Goal: Transaction & Acquisition: Book appointment/travel/reservation

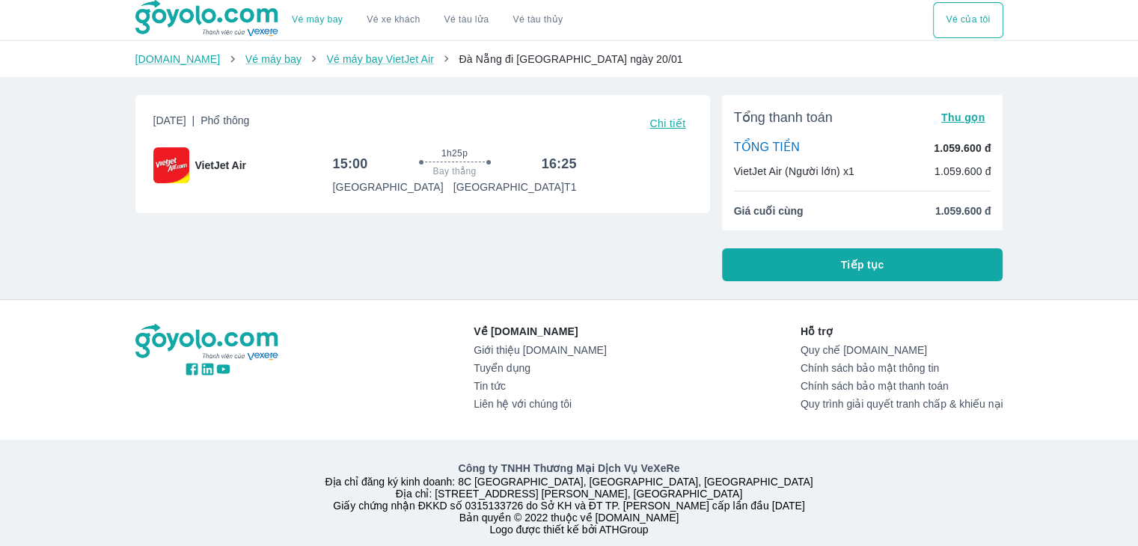
click at [876, 265] on span "Tiếp tục" at bounding box center [862, 264] width 43 height 15
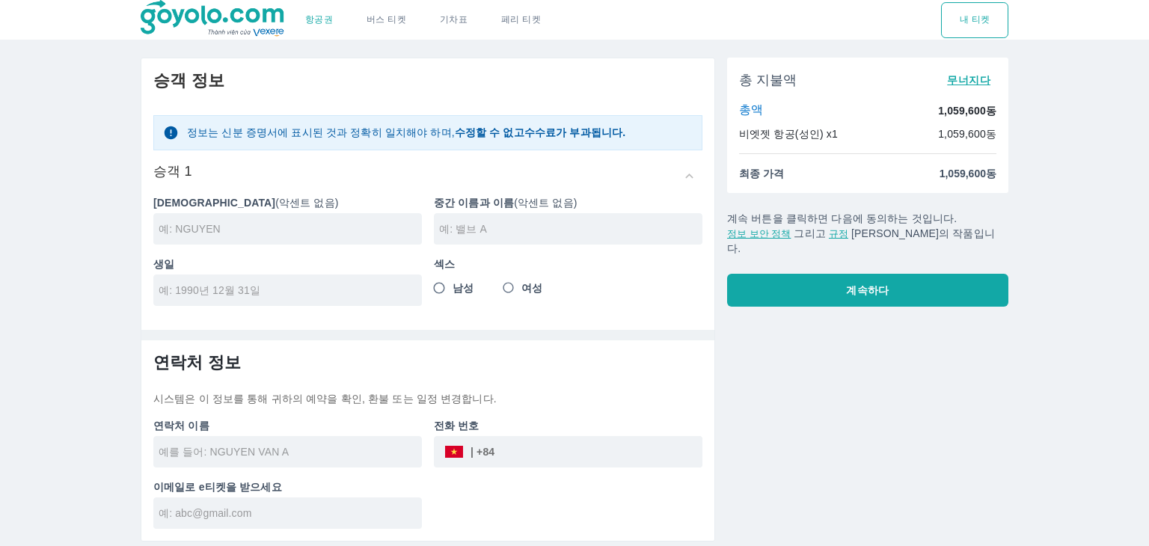
click at [1033, 89] on div "항공권 버스 티켓 기차표 페리 티켓 내 티켓 승객 정보 정보는 신분 증명서에 표시된 것과 정확히 일치해야 하며 , 수정할 수 없고 수수료가 부…" at bounding box center [574, 273] width 1149 height 546
drag, startPoint x: 527, startPoint y: 132, endPoint x: 609, endPoint y: 132, distance: 81.5
click at [609, 132] on div "정보는 신분 증명서에 표시된 것과 정확히 일치해야 하며 , 수정할 수 없고 수수료가 부과됩니다." at bounding box center [428, 133] width 530 height 16
click at [838, 274] on button "계속하다" at bounding box center [867, 290] width 281 height 33
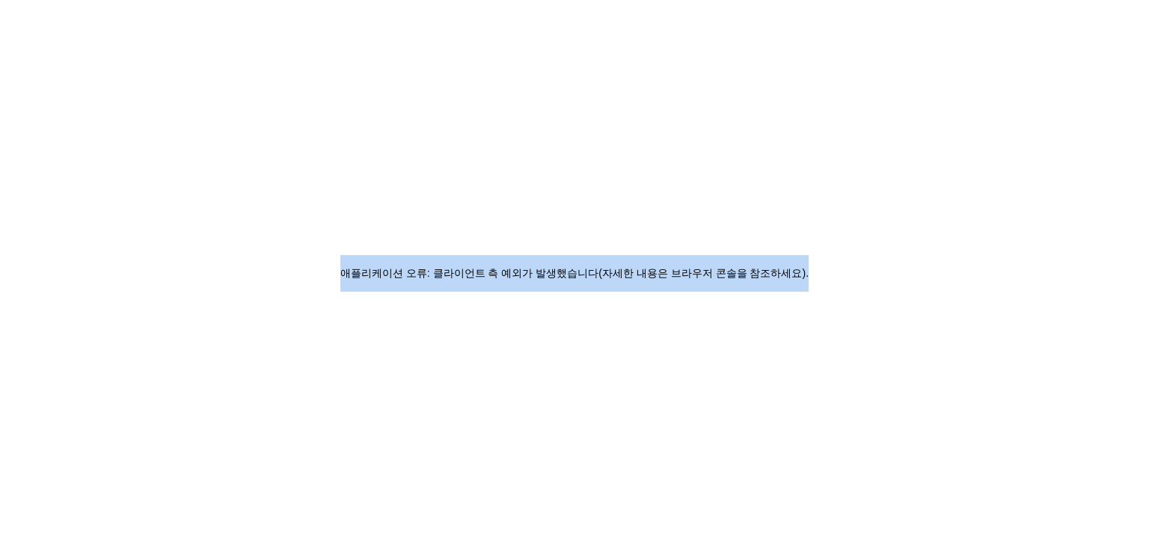
drag, startPoint x: 561, startPoint y: 288, endPoint x: 834, endPoint y: 294, distance: 273.1
click at [830, 294] on div "애플리케이션 오류: 클라이언트 측 예외가 발생했습니다(자세한 내용은 브라우저 콘솔을 참조하세요) ." at bounding box center [574, 273] width 1149 height 546
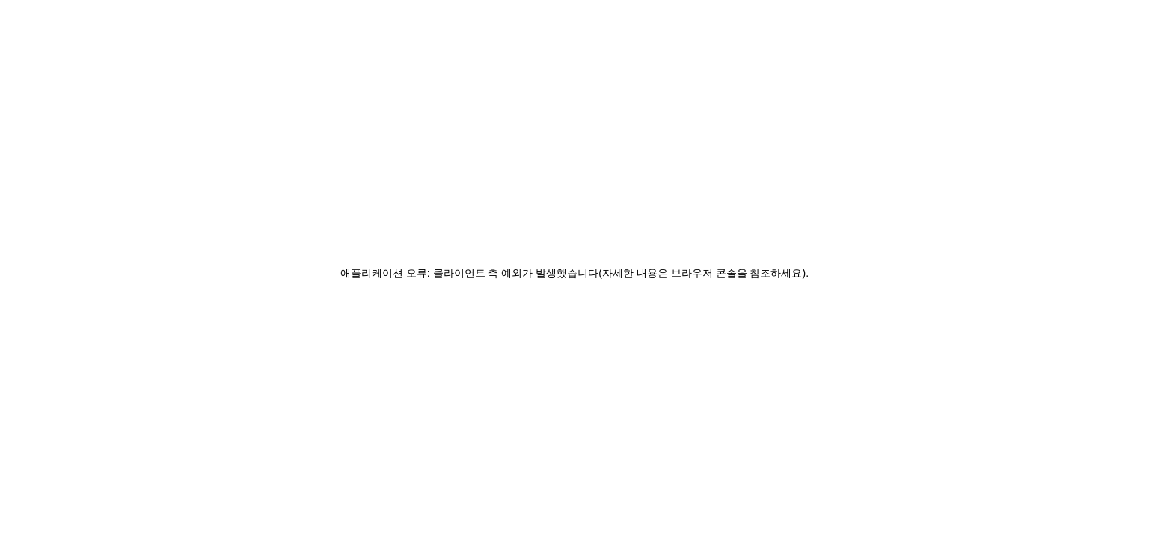
click at [834, 294] on div "애플리케이션 오류: 클라이언트 측 예외가 발생했습니다(자세한 내용은 브라우저 콘솔을 참조하세요) ." at bounding box center [574, 273] width 1149 height 546
